Goal: Task Accomplishment & Management: Complete application form

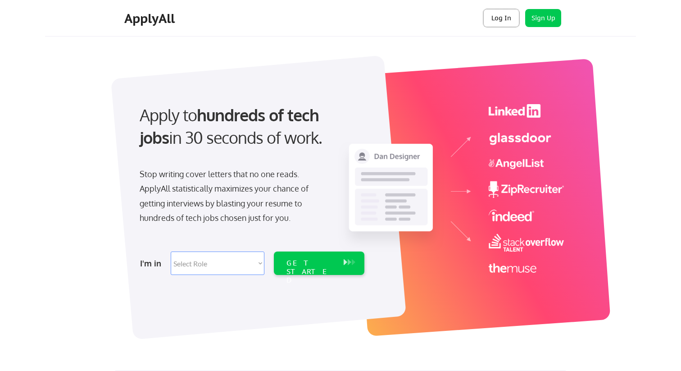
click at [502, 23] on button "Log In" at bounding box center [502, 18] width 36 height 18
click at [210, 271] on select "Select Role Software Engineering Product Management Customer Success Sales UI/U…" at bounding box center [218, 262] width 94 height 23
select select ""marketing___comms""
click at [171, 251] on select "Select Role Software Engineering Product Management Customer Success Sales UI/U…" at bounding box center [218, 262] width 94 height 23
select select ""marketing___comms""
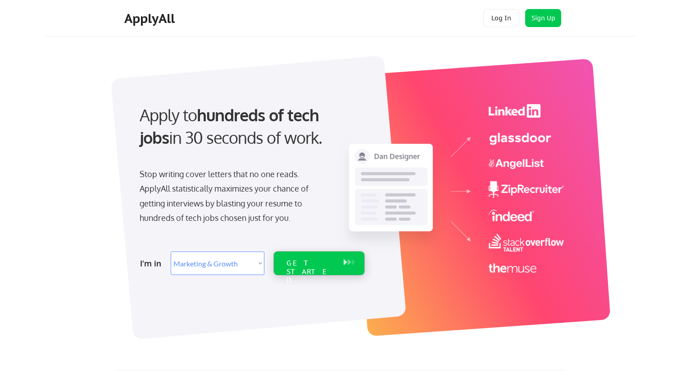
click at [286, 261] on div "GET STARTED" at bounding box center [310, 262] width 57 height 23
